Goal: Transaction & Acquisition: Download file/media

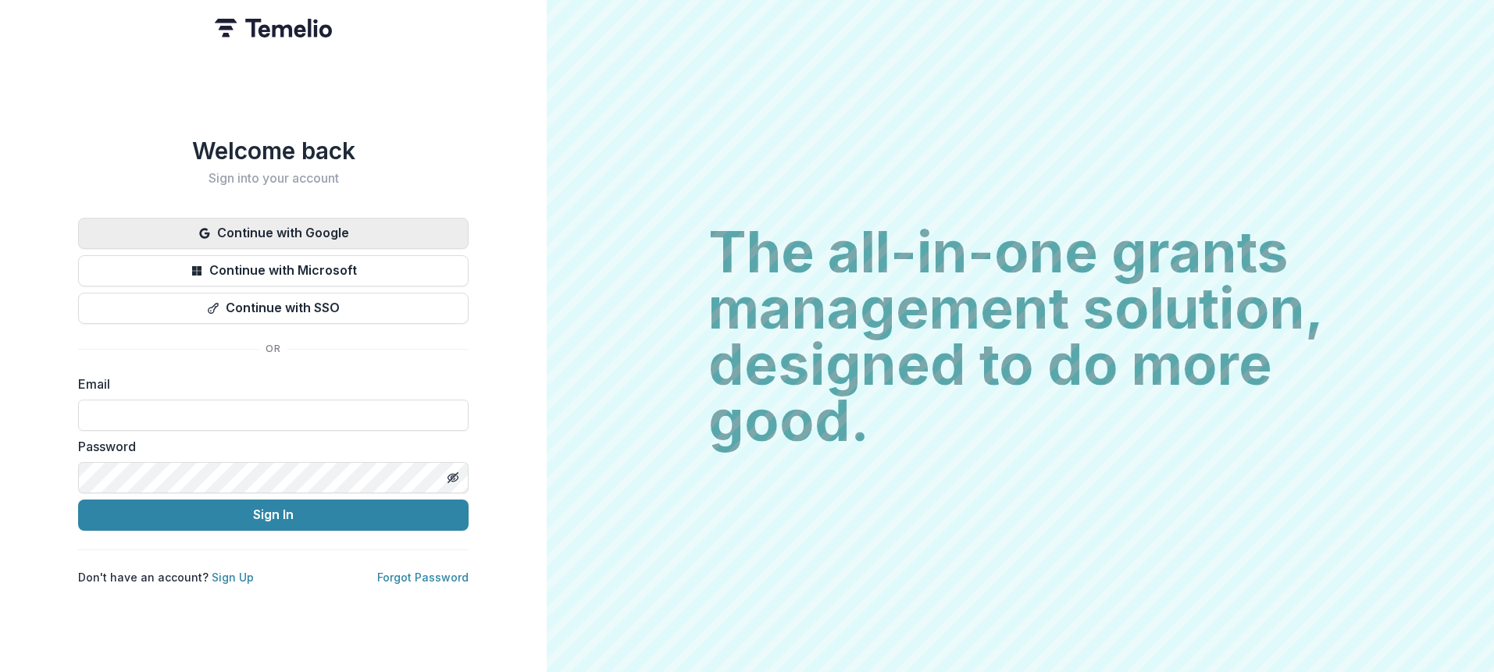
click at [374, 221] on button "Continue with Google" at bounding box center [273, 233] width 391 height 31
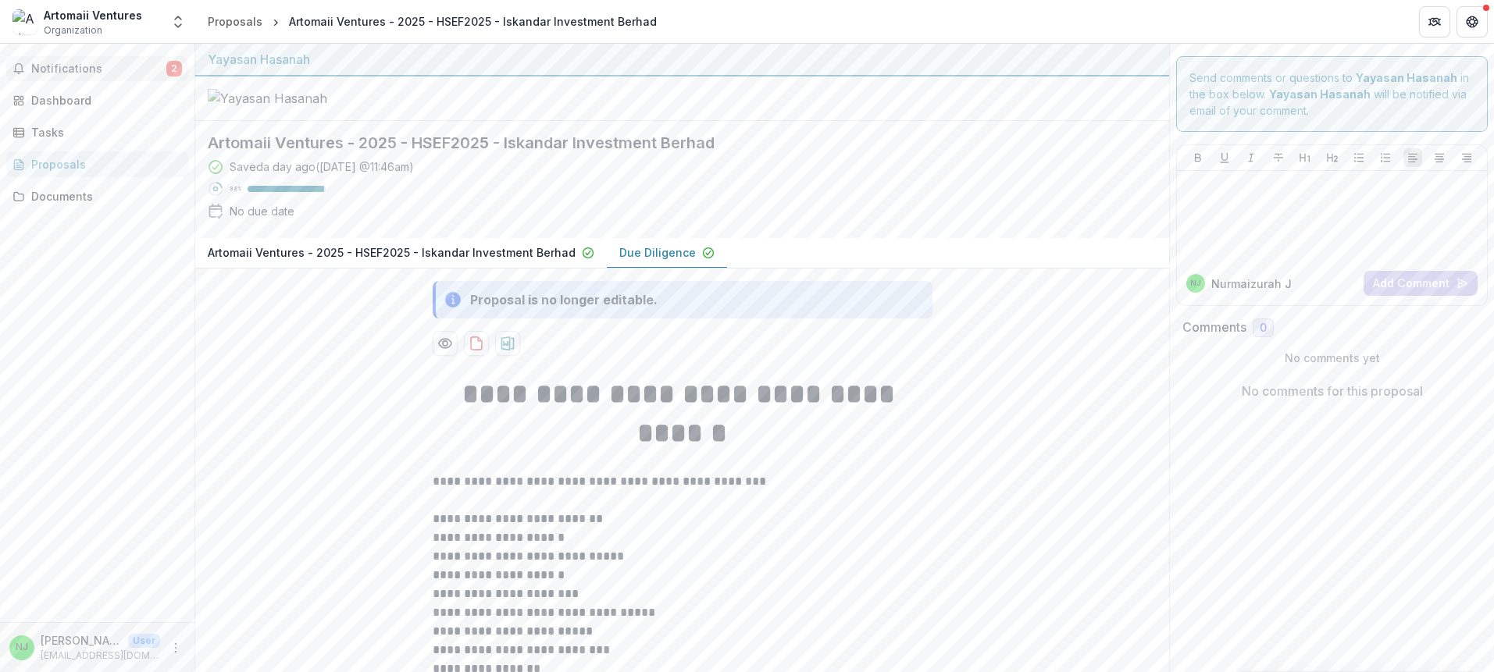
click at [84, 77] on button "Notifications 2" at bounding box center [97, 68] width 182 height 25
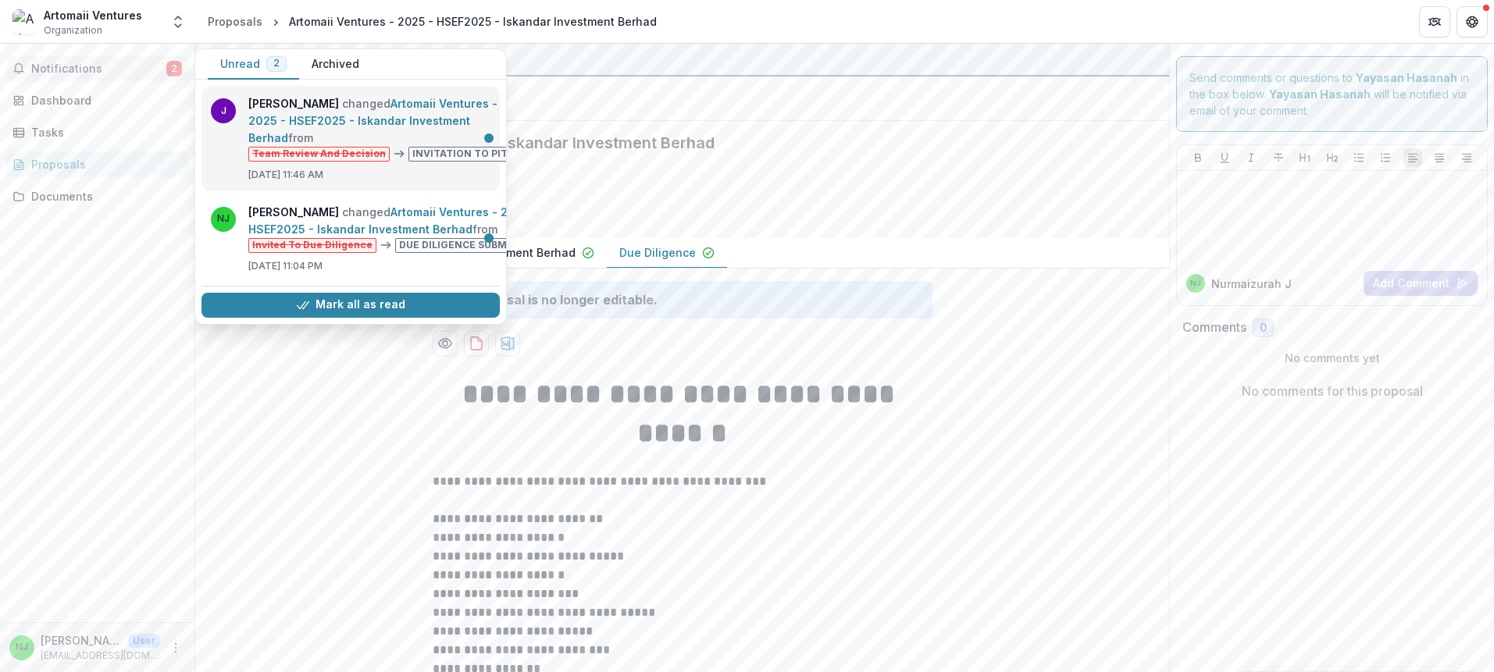
click at [376, 144] on link "Artomaii Ventures - 2025 - HSEF2025 - Iskandar Investment Berhad" at bounding box center [372, 121] width 249 height 48
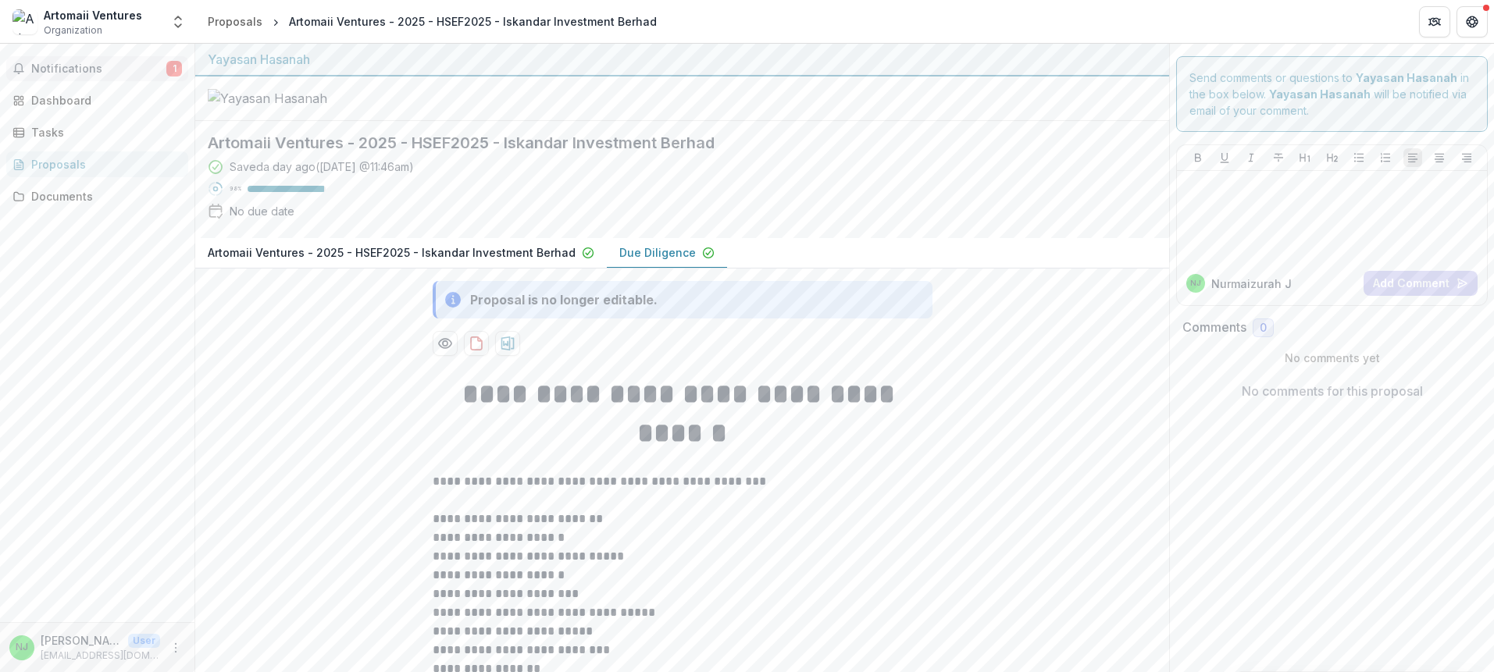
click at [95, 69] on span "Notifications" at bounding box center [98, 68] width 135 height 13
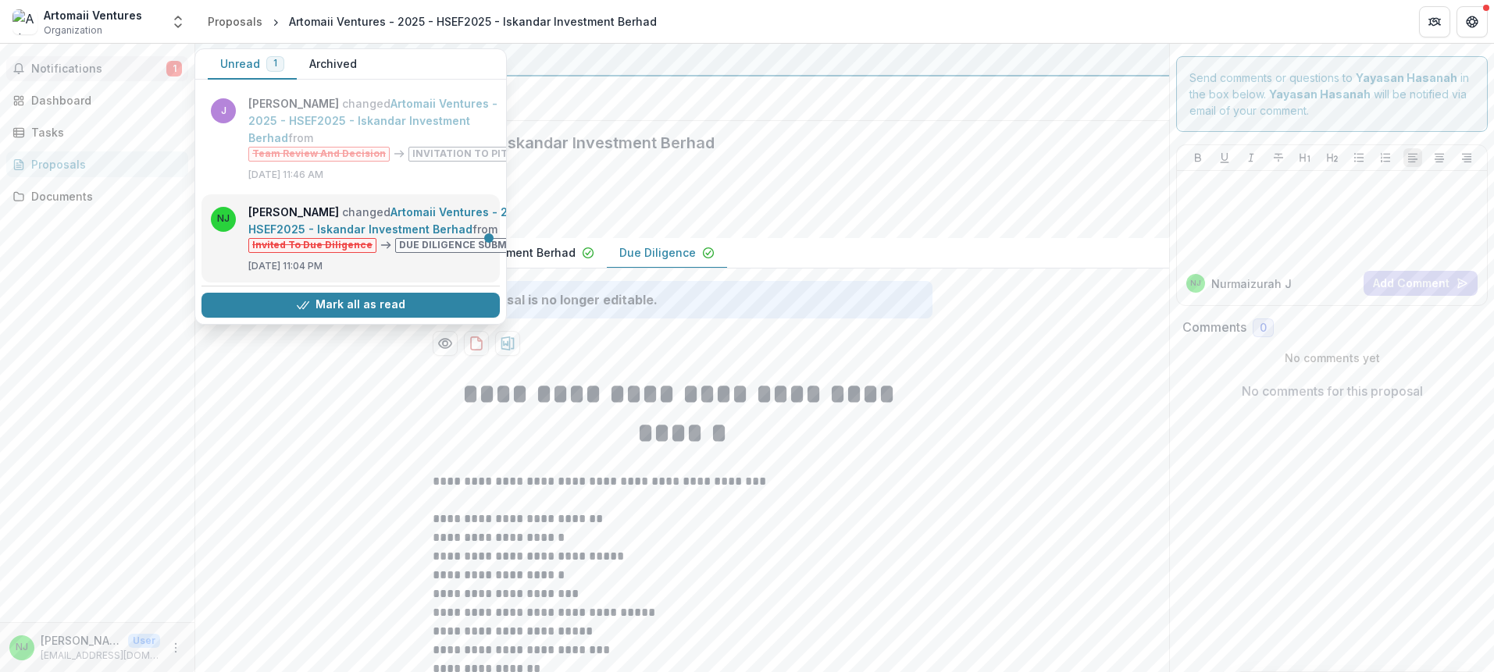
click at [353, 225] on link "Artomaii Ventures - 2025 - HSEF2025 - Iskandar Investment Berhad" at bounding box center [393, 220] width 290 height 30
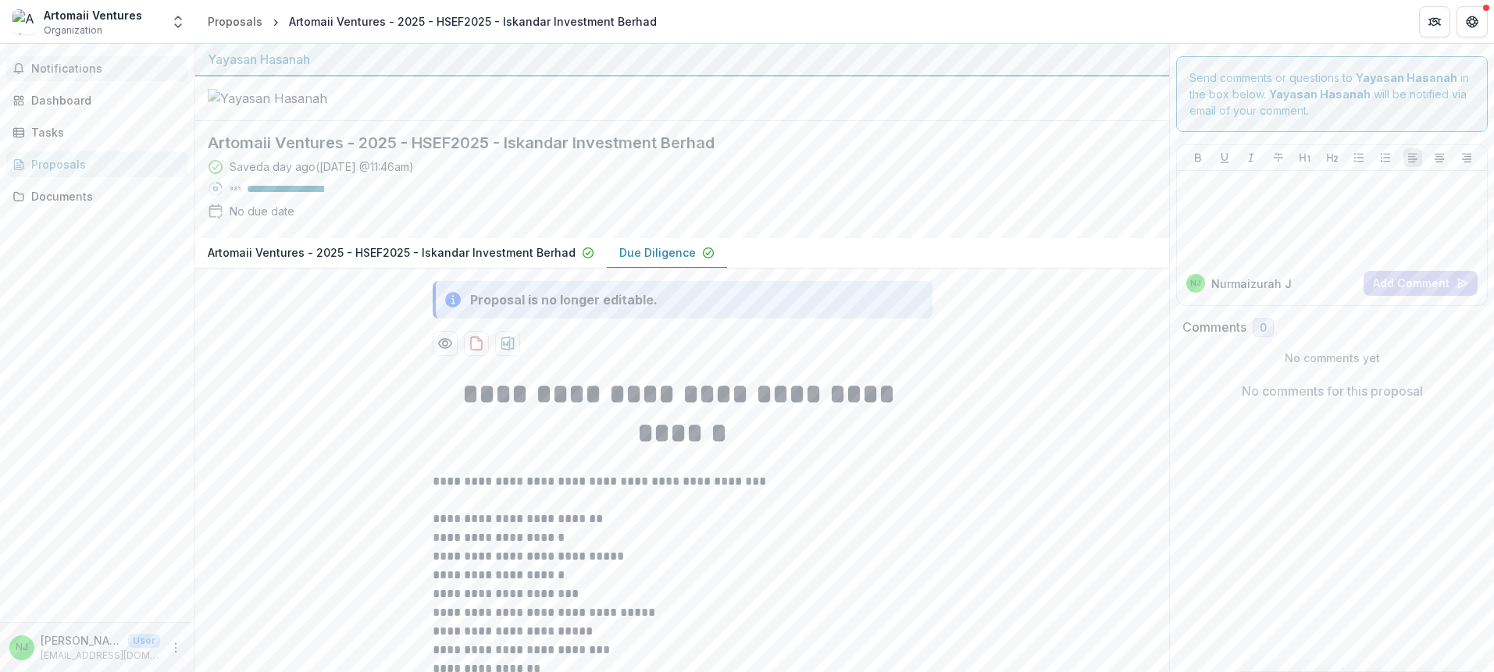
click at [123, 70] on span "Notifications" at bounding box center [106, 68] width 151 height 13
click at [712, 121] on div at bounding box center [682, 99] width 974 height 45
click at [65, 202] on div "Documents" at bounding box center [103, 196] width 144 height 16
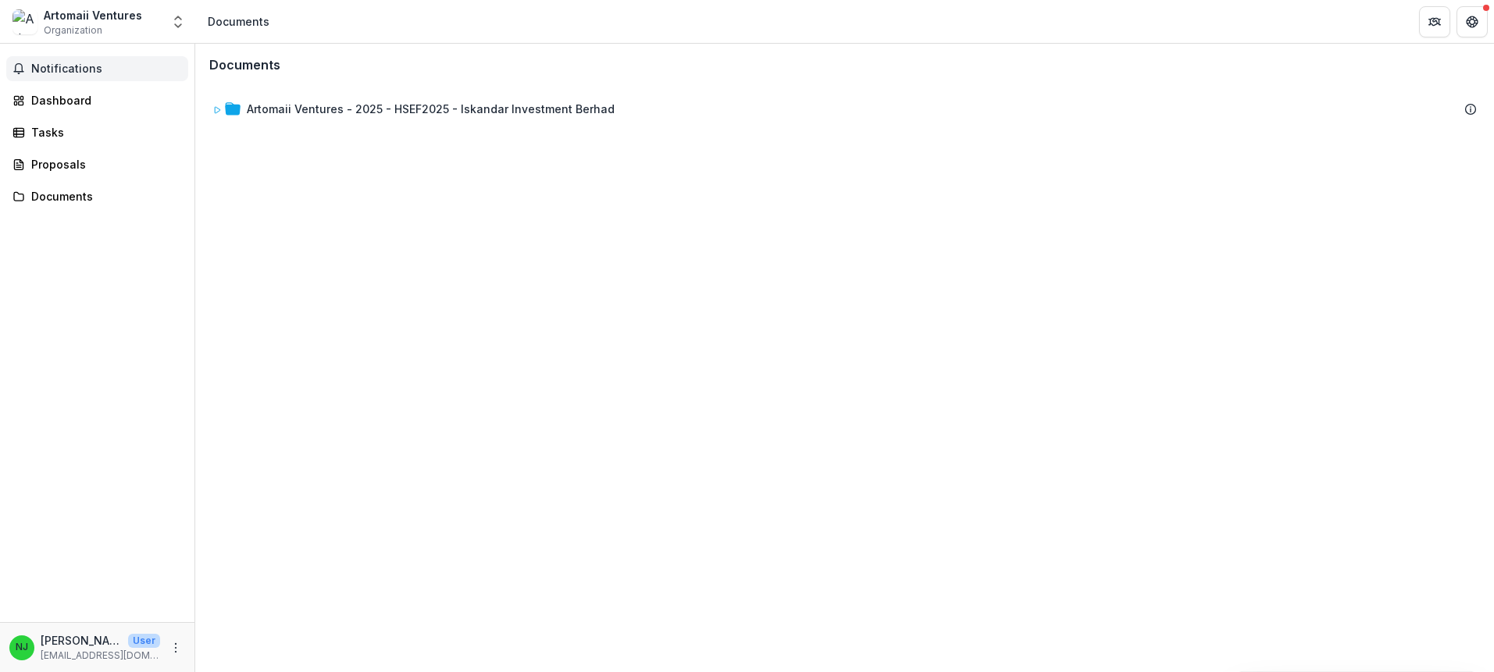
click at [80, 68] on span "Notifications" at bounding box center [106, 68] width 151 height 13
click at [83, 154] on link "Proposals" at bounding box center [97, 165] width 182 height 26
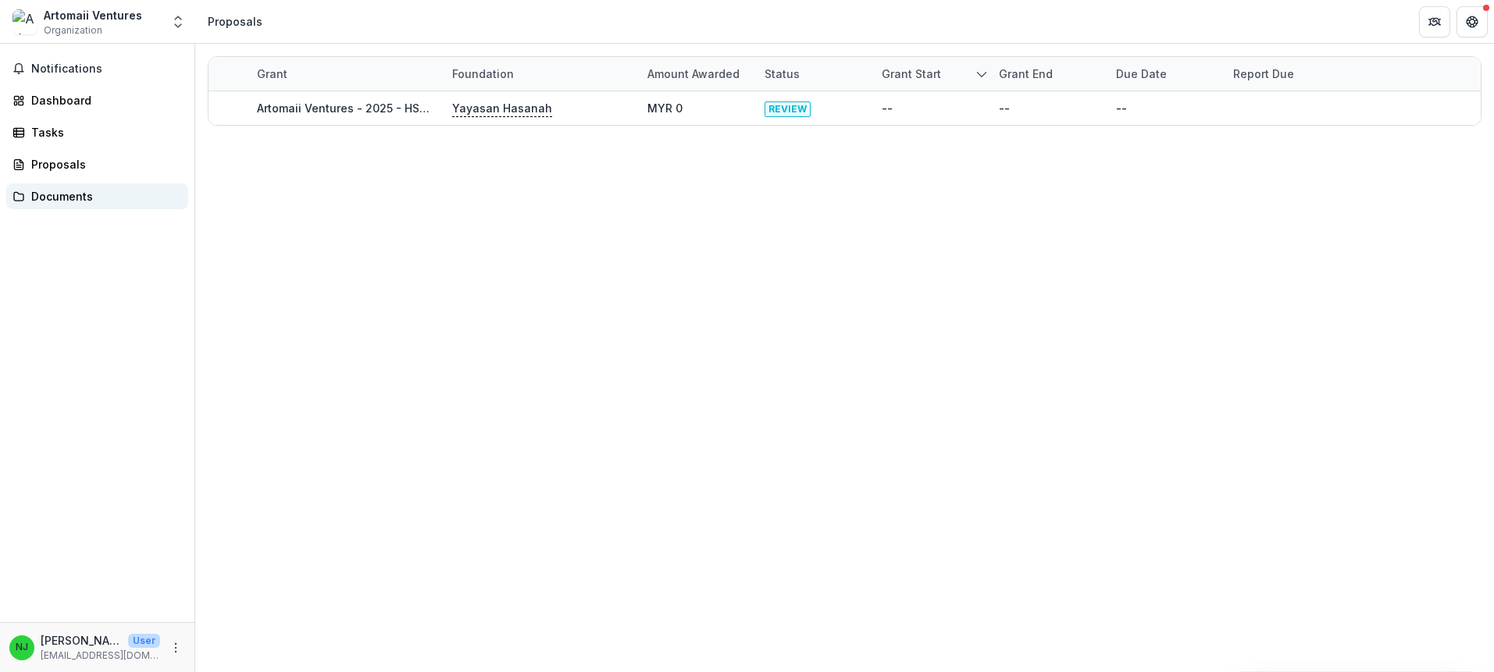
click at [101, 185] on link "Documents" at bounding box center [97, 197] width 182 height 26
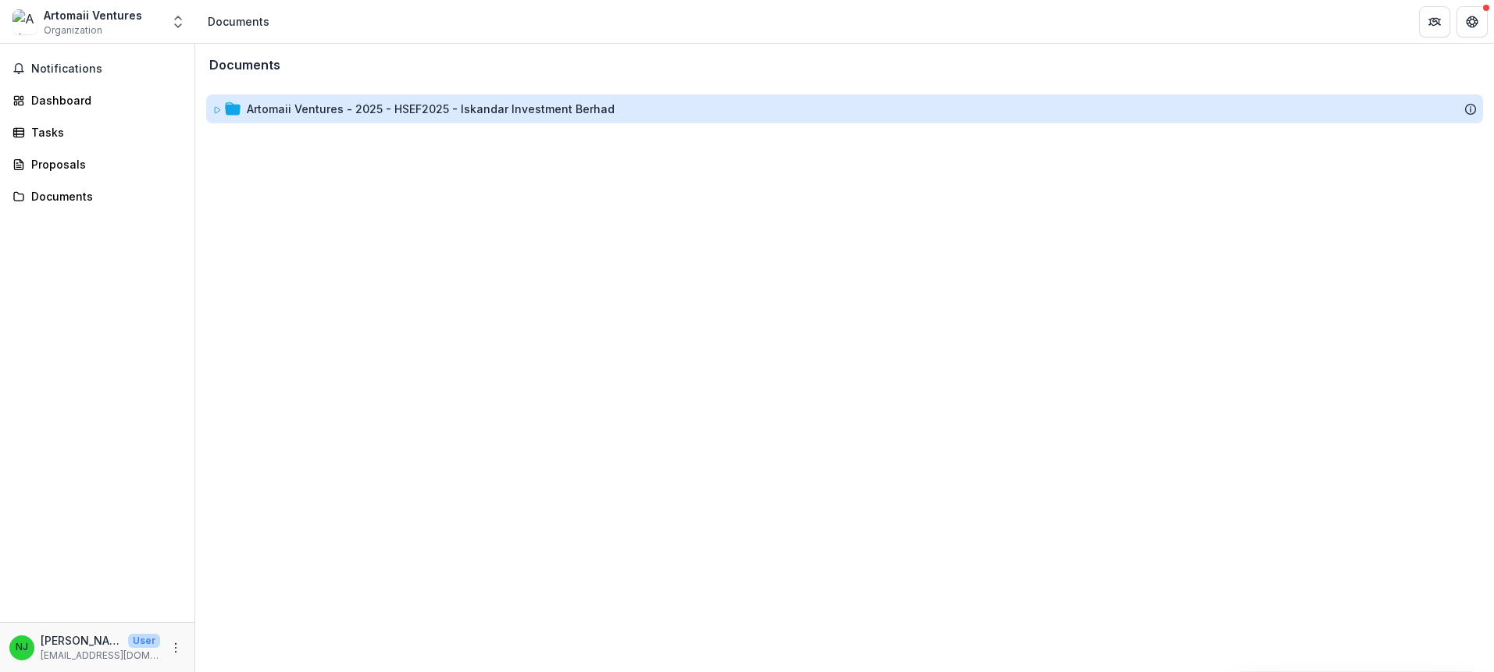
click at [407, 106] on div "Artomaii Ventures - 2025 - HSEF2025 - Iskandar Investment Berhad" at bounding box center [431, 109] width 368 height 16
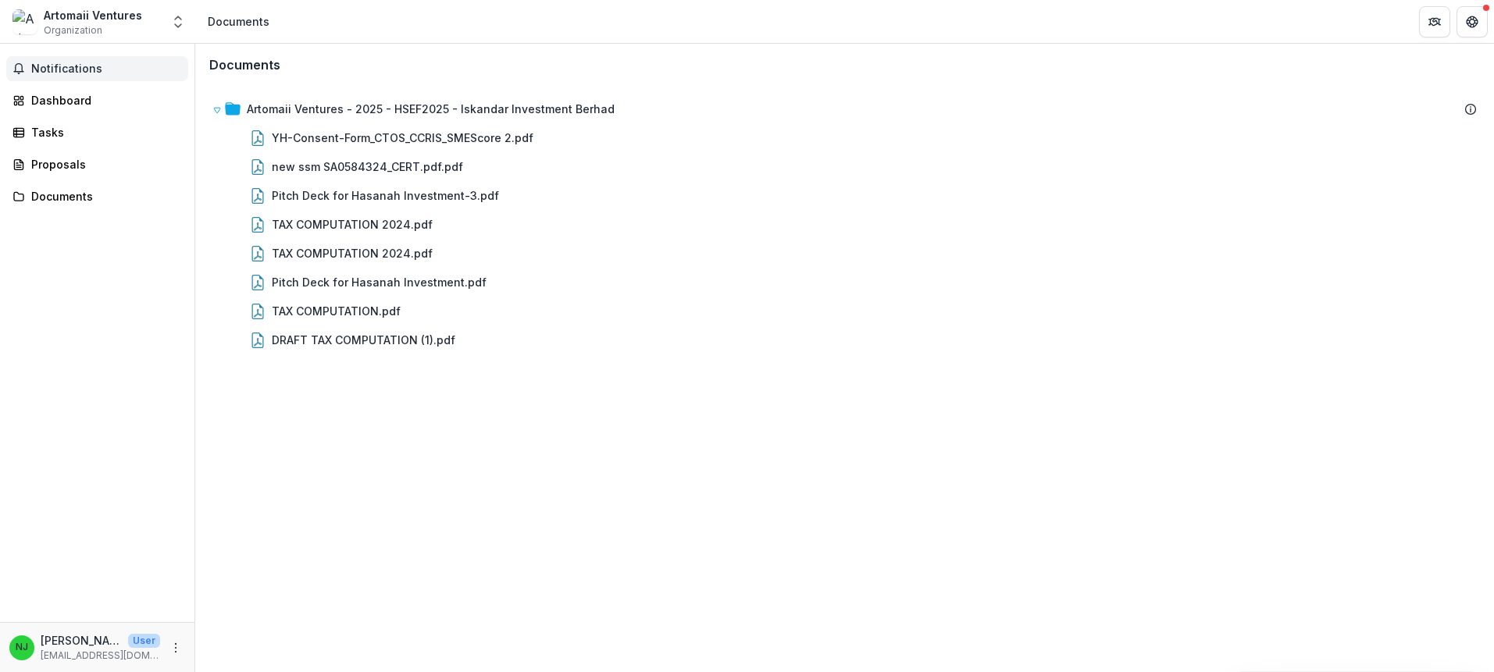
click at [95, 73] on span "Notifications" at bounding box center [106, 68] width 151 height 13
click at [85, 134] on div "Tasks" at bounding box center [103, 132] width 144 height 16
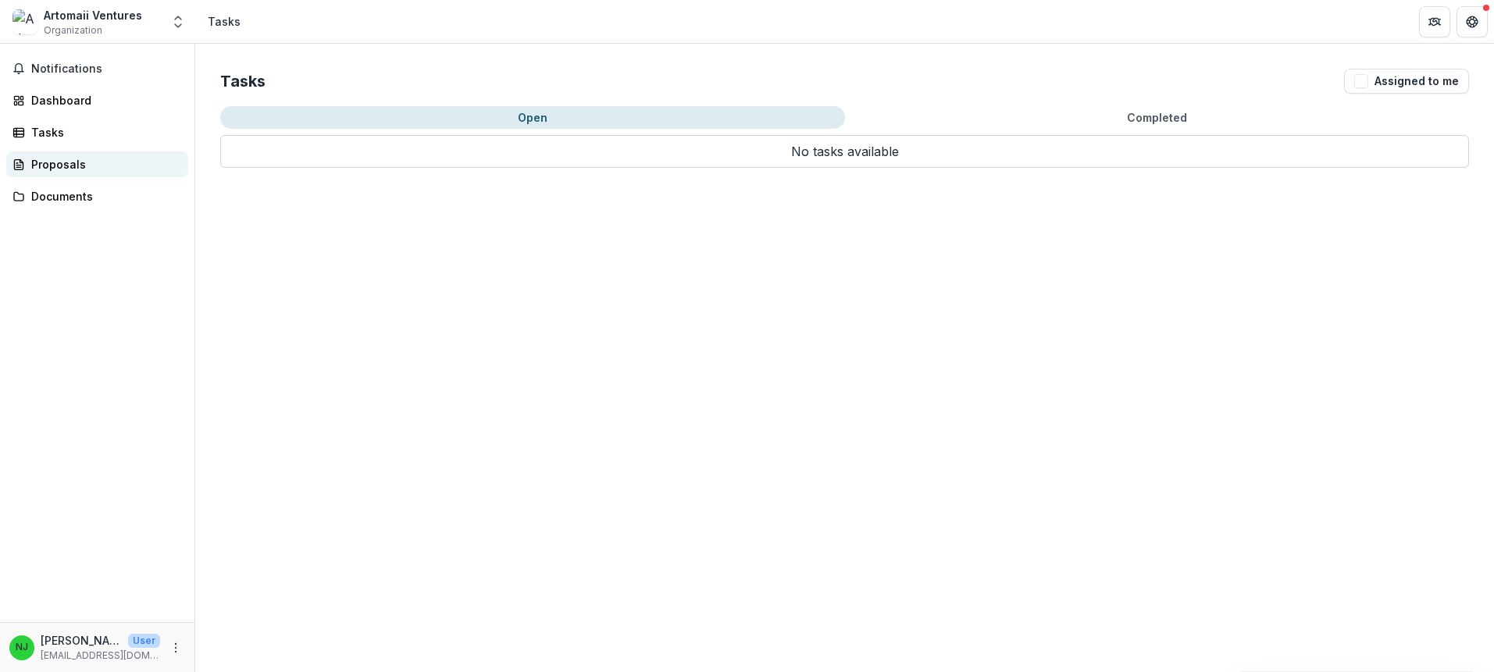
click at [83, 154] on link "Proposals" at bounding box center [97, 165] width 182 height 26
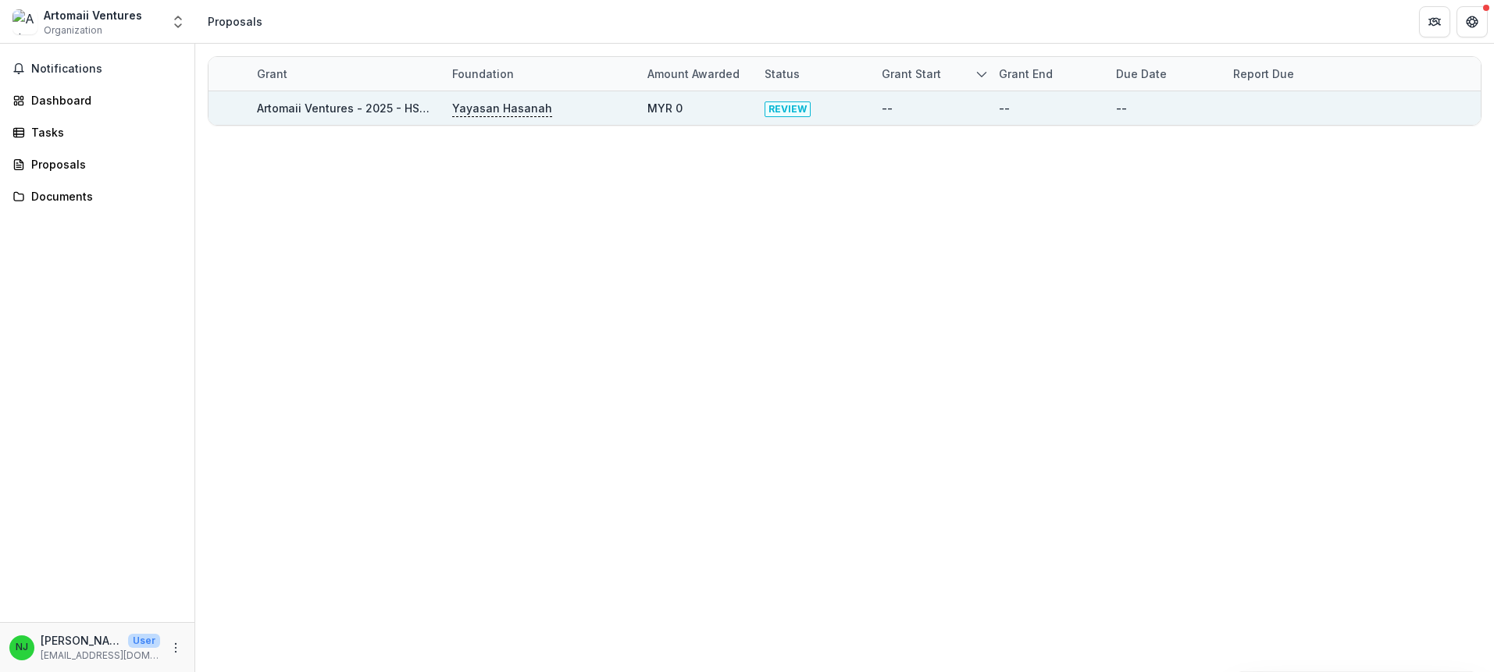
click at [801, 109] on span "REVIEW" at bounding box center [788, 110] width 46 height 16
click at [349, 119] on div "Artomaii Ventures - 2025 - HSEF2025 - Iskandar Investment Berhad" at bounding box center [345, 108] width 177 height 34
click at [364, 108] on link "Artomaii Ventures - 2025 - HSEF2025 - Iskandar Investment Berhad" at bounding box center [441, 108] width 368 height 13
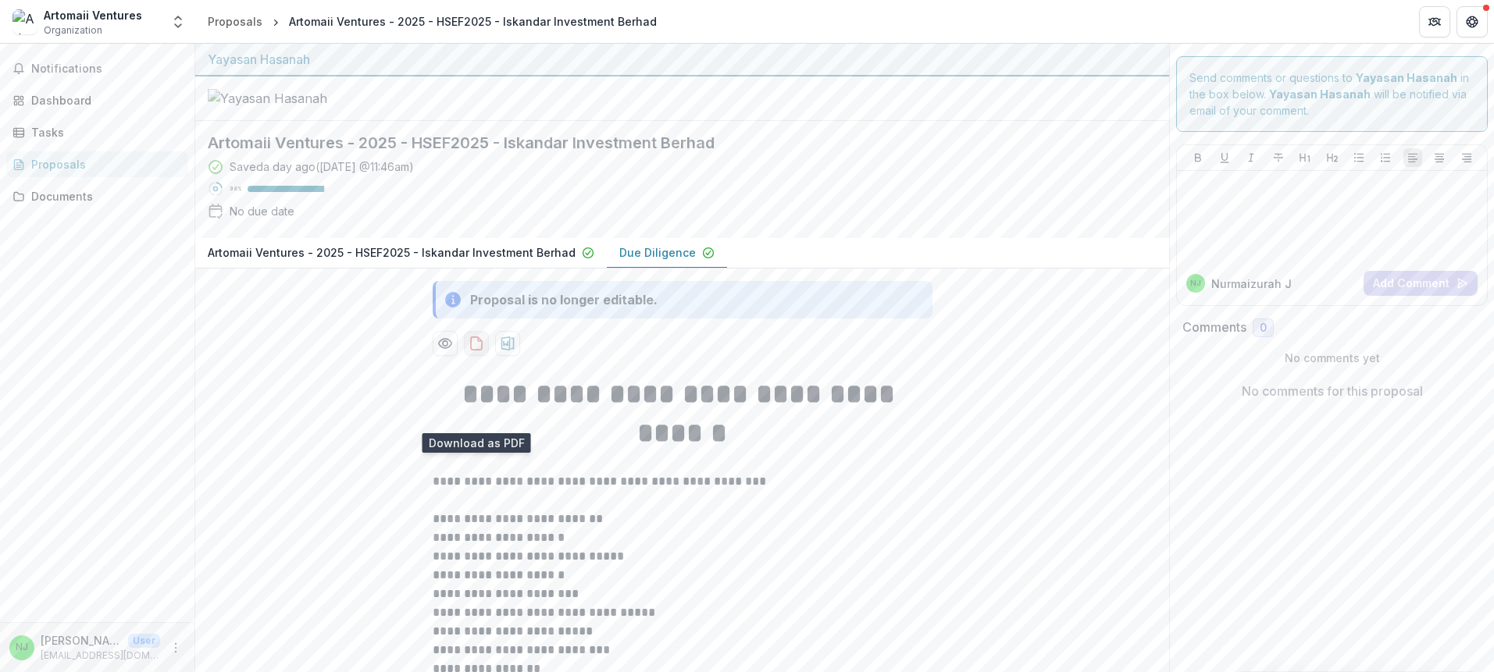
click at [465, 356] on button "download-proposal" at bounding box center [476, 343] width 25 height 25
click at [1471, 26] on icon "Get Help" at bounding box center [1472, 22] width 12 height 12
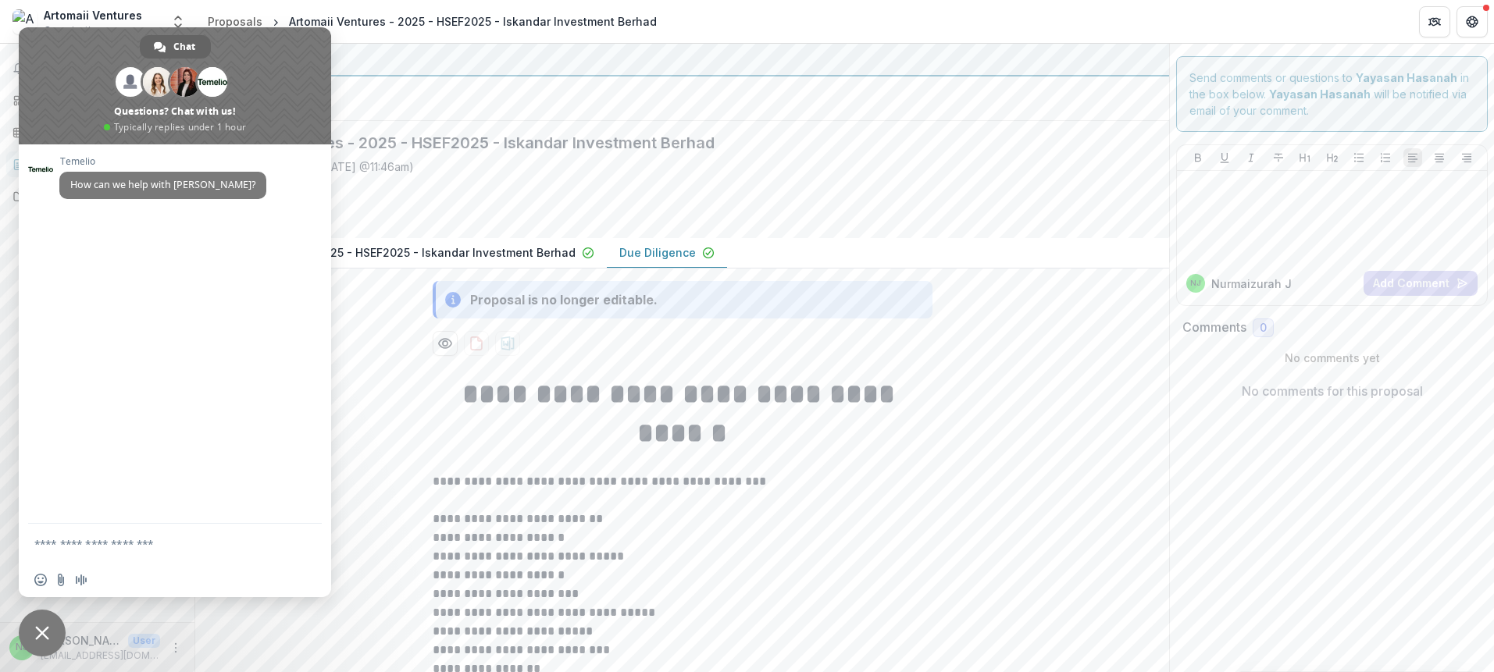
click at [394, 226] on div "Saved a day ago ( [DATE] @ 11:46am ) 98 % No due date" at bounding box center [670, 192] width 924 height 67
click at [443, 351] on icon "Preview 21758a10-9d24-4002-be49-461ed7b88e94-1.pdf" at bounding box center [445, 344] width 16 height 16
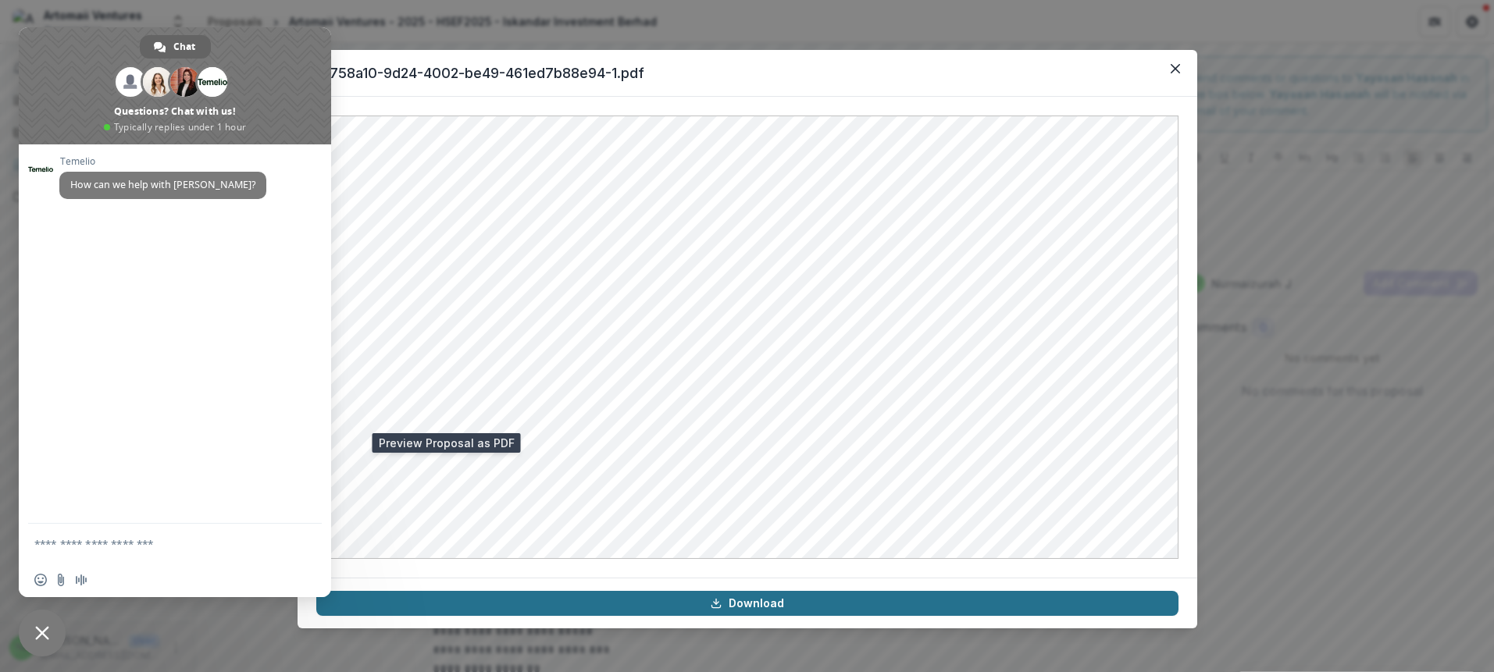
click at [718, 605] on icon at bounding box center [716, 603] width 12 height 12
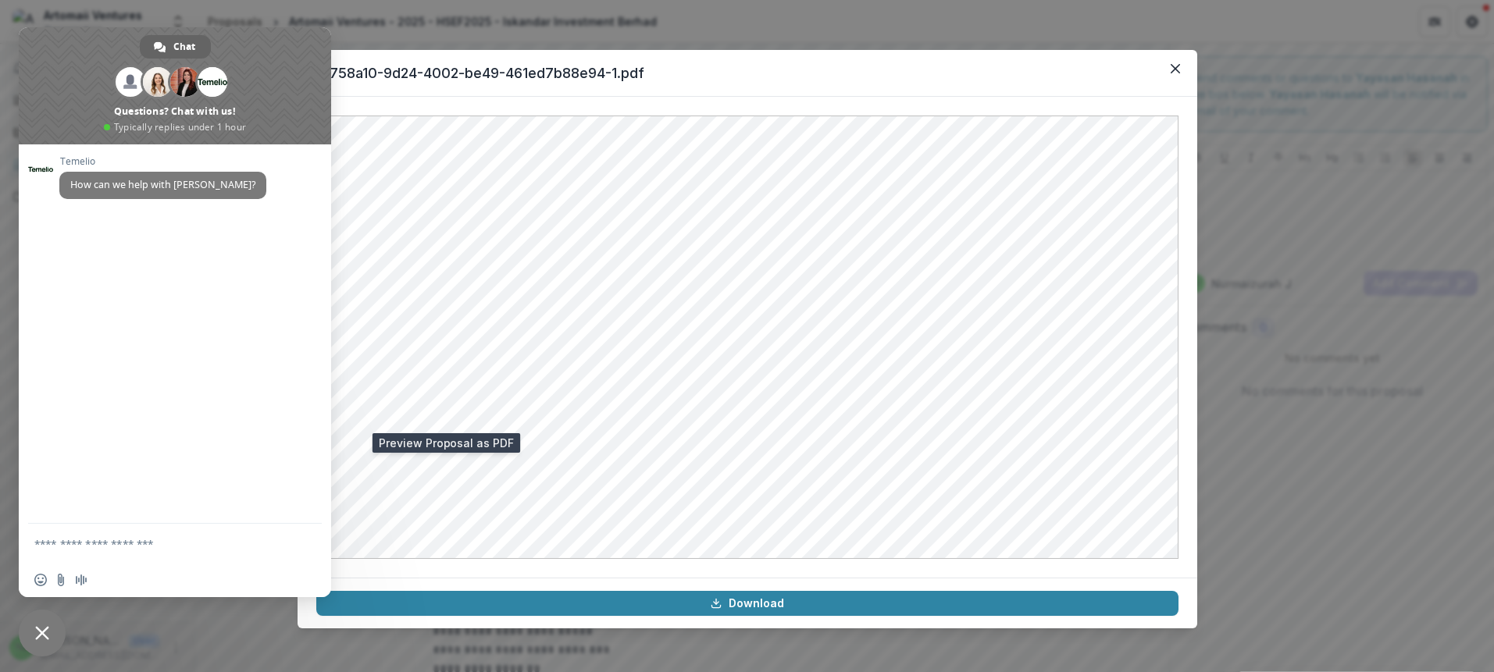
click at [1336, 397] on div "21758a10-9d24-4002-be49-461ed7b88e94-1.pdf Download" at bounding box center [747, 336] width 1494 height 672
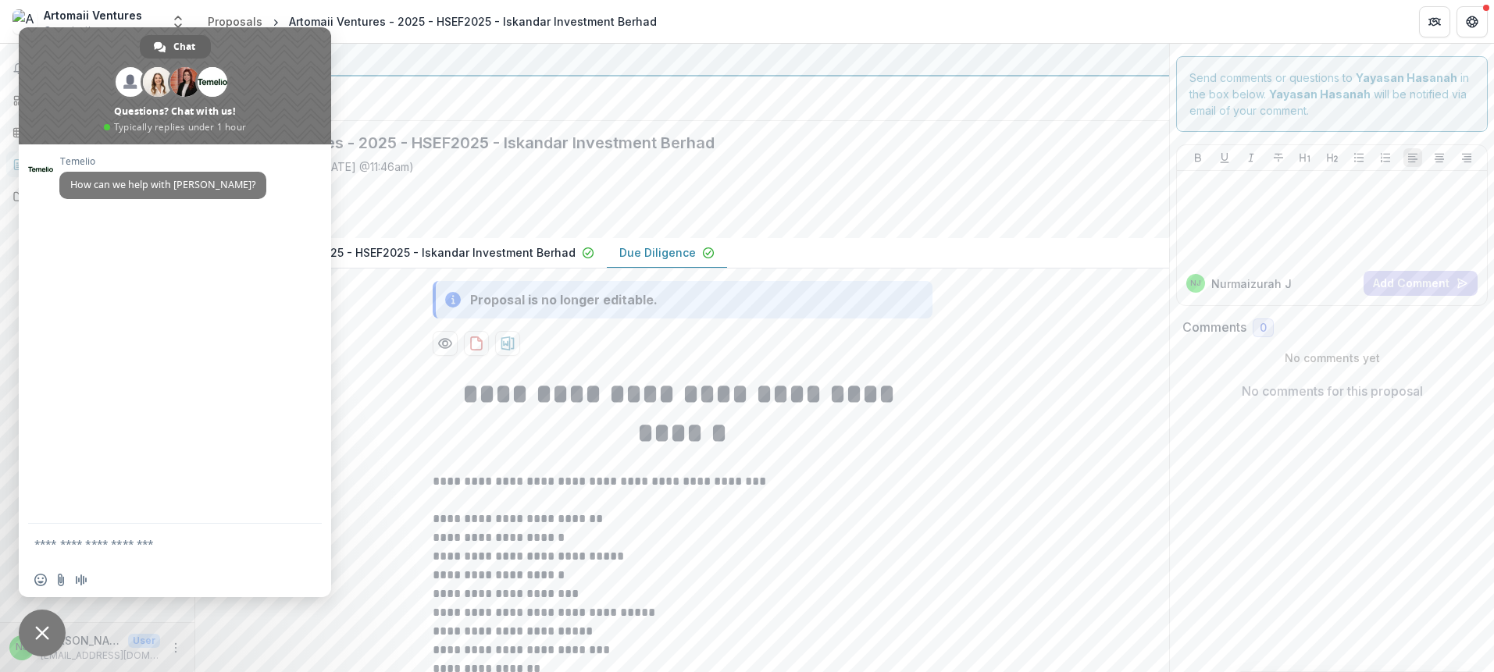
drag, startPoint x: 101, startPoint y: 48, endPoint x: 261, endPoint y: 60, distance: 160.6
click at [261, 60] on span at bounding box center [175, 85] width 312 height 117
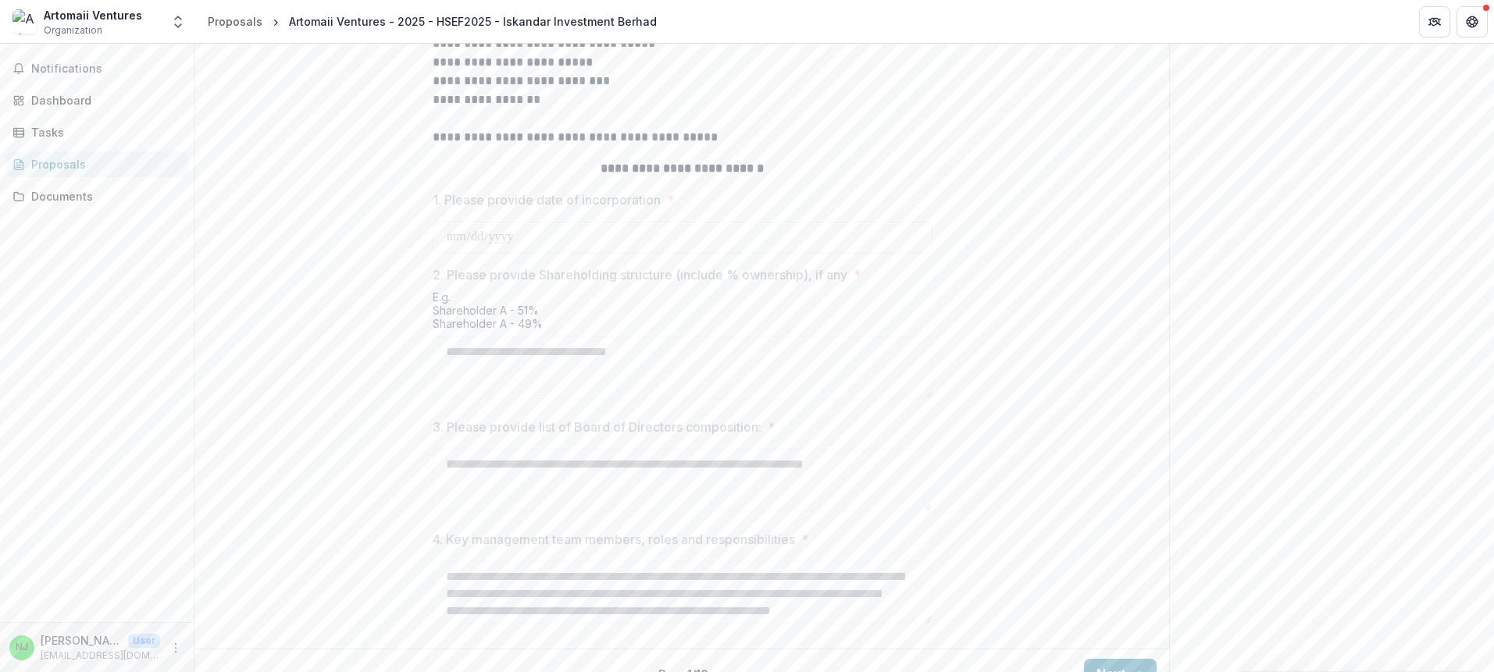
scroll to position [667, 0]
